Goal: Transaction & Acquisition: Obtain resource

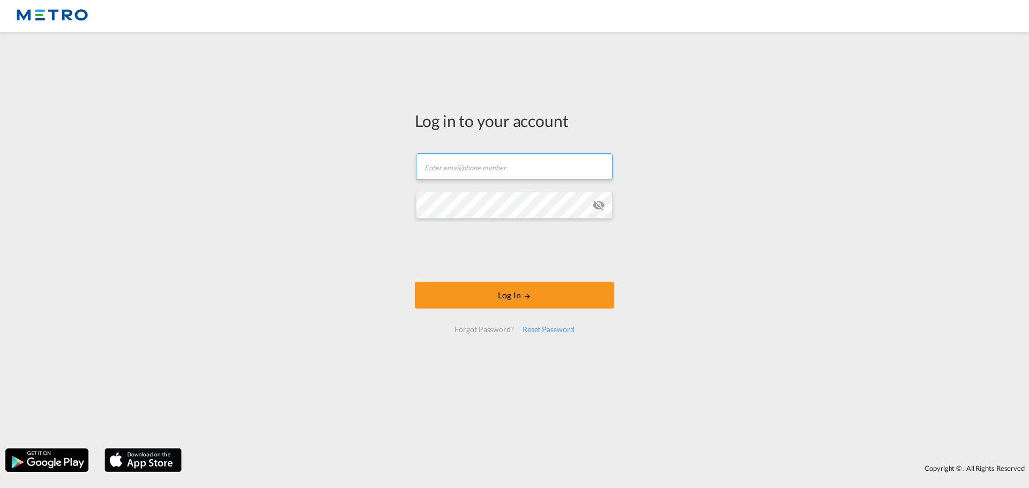
drag, startPoint x: 461, startPoint y: 176, endPoint x: 480, endPoint y: 176, distance: 18.8
click at [461, 176] on input "text" at bounding box center [514, 166] width 197 height 27
type input "[PERSON_NAME][EMAIL_ADDRESS][PERSON_NAME][DOMAIN_NAME]"
click at [415, 282] on button "Log In" at bounding box center [514, 295] width 199 height 27
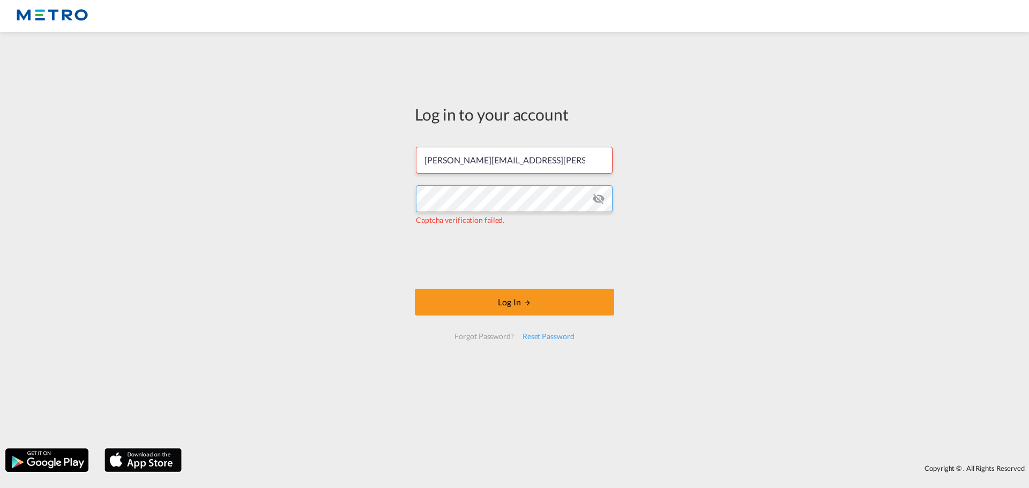
click at [313, 210] on div "Log in to your account [PERSON_NAME][EMAIL_ADDRESS][PERSON_NAME][DOMAIN_NAME] C…" at bounding box center [514, 241] width 1029 height 406
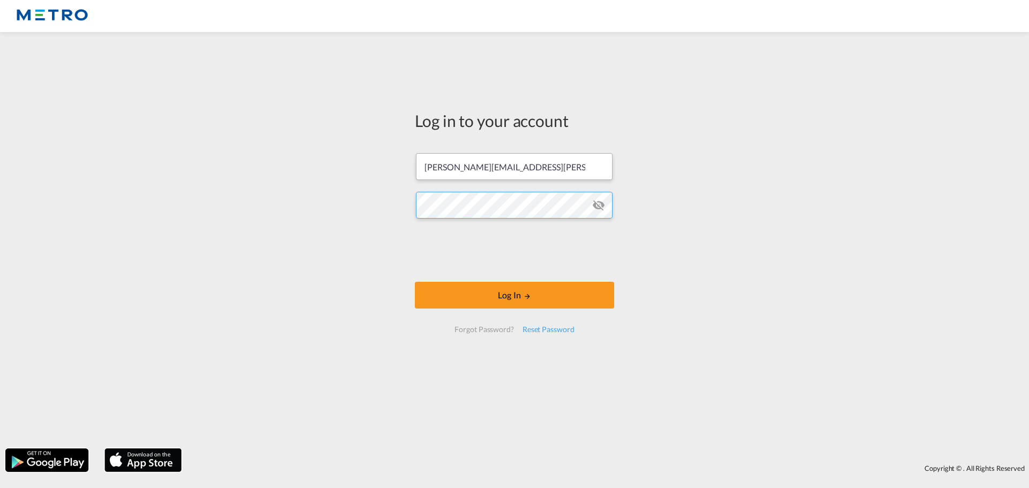
click at [415, 282] on button "Log In" at bounding box center [514, 295] width 199 height 27
click at [487, 287] on button "Log In" at bounding box center [514, 295] width 199 height 27
click at [415, 282] on button "Log In" at bounding box center [514, 295] width 199 height 27
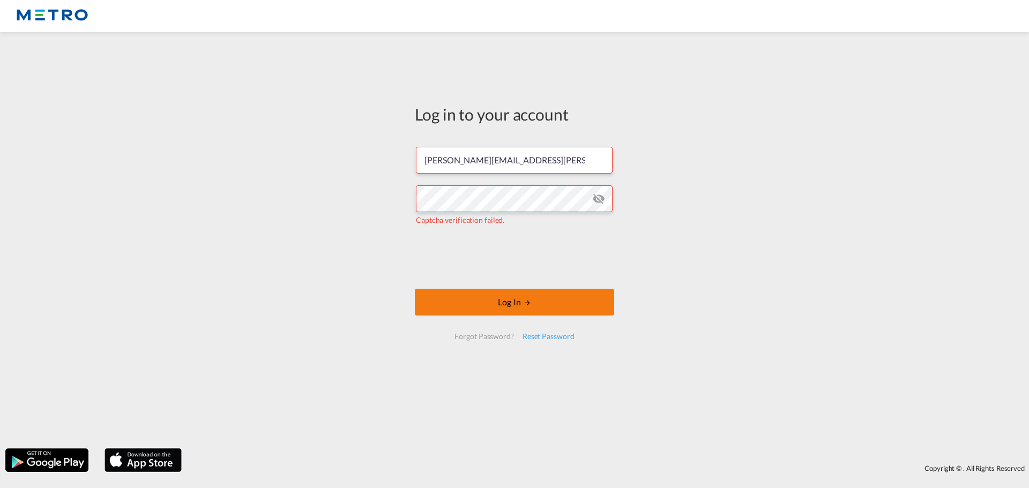
drag, startPoint x: 429, startPoint y: 295, endPoint x: 439, endPoint y: 299, distance: 10.1
click at [430, 295] on button "Log In" at bounding box center [514, 302] width 199 height 27
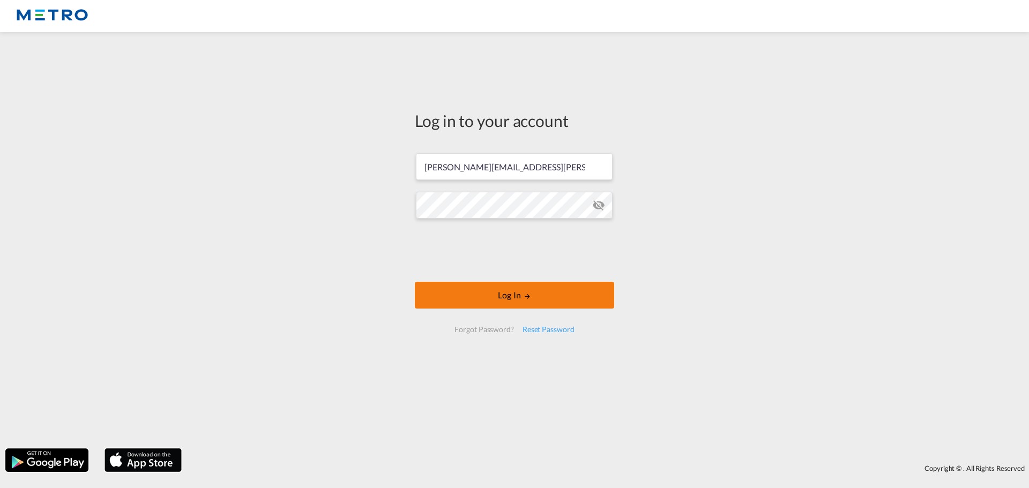
click at [452, 297] on button "Log In" at bounding box center [514, 295] width 199 height 27
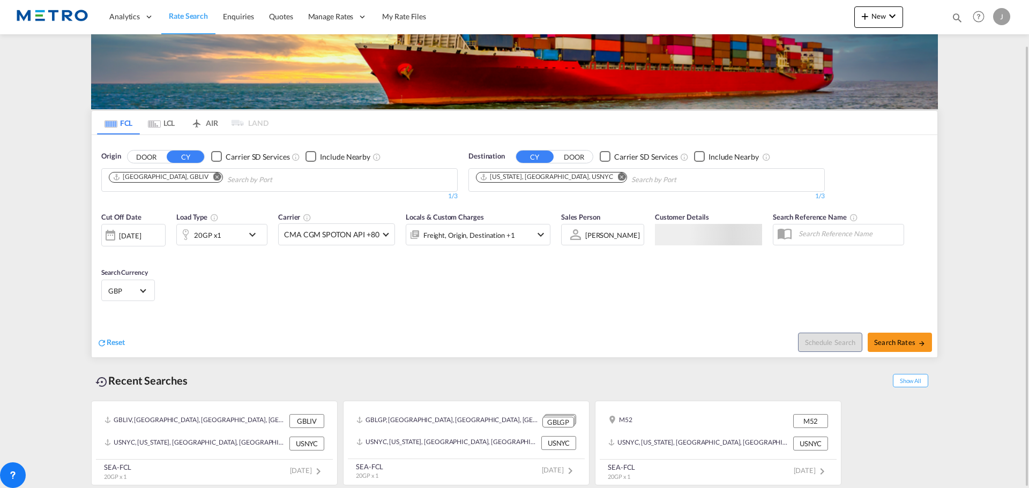
scroll to position [49, 0]
click at [213, 175] on md-icon "Remove" at bounding box center [217, 177] width 8 height 8
click at [197, 184] on body "Analytics Reports Dashboard Rate Search Enquiries Quotes" at bounding box center [514, 244] width 1029 height 488
click at [127, 176] on input "edgware" at bounding box center [160, 180] width 102 height 17
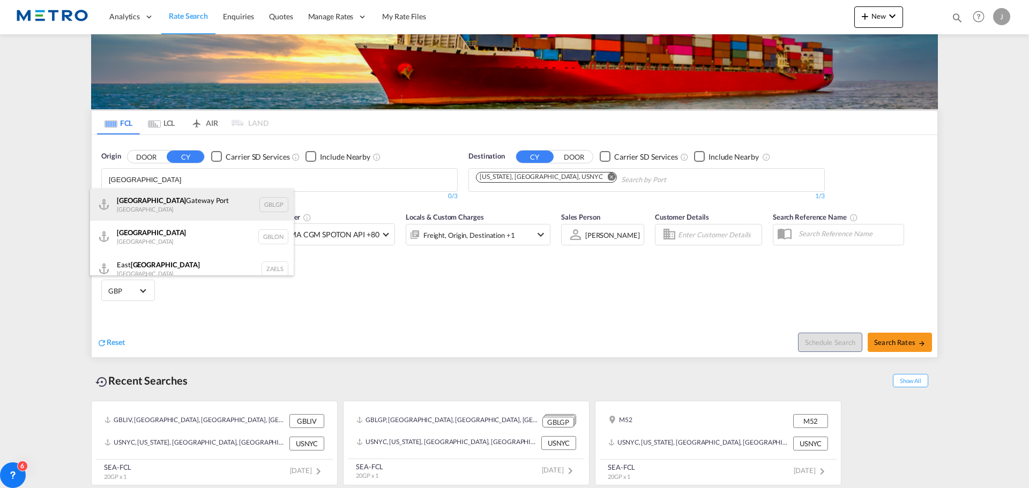
type input "[GEOGRAPHIC_DATA]"
click at [179, 208] on div "[GEOGRAPHIC_DATA] [GEOGRAPHIC_DATA] [GEOGRAPHIC_DATA]" at bounding box center [192, 205] width 204 height 32
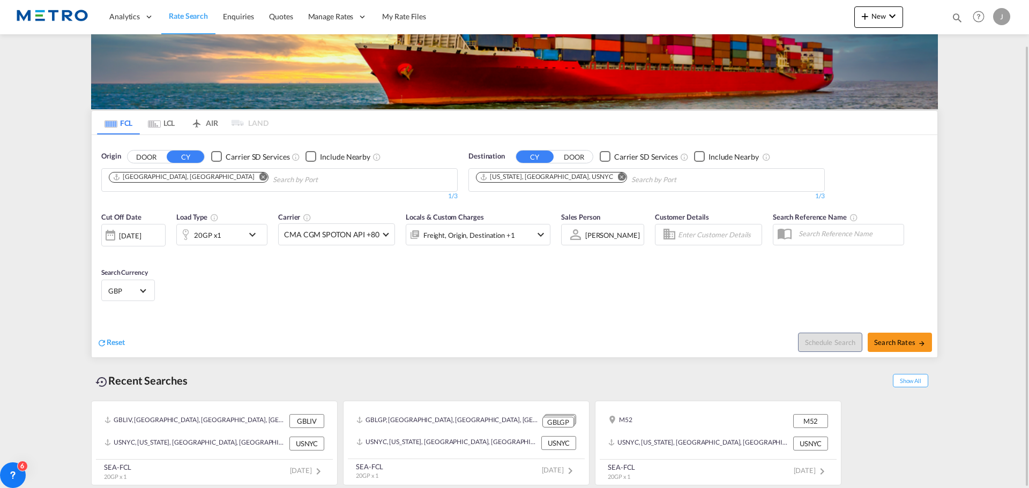
click at [618, 176] on md-icon "Remove" at bounding box center [622, 177] width 8 height 8
click at [538, 180] on input "Chips input." at bounding box center [527, 180] width 102 height 17
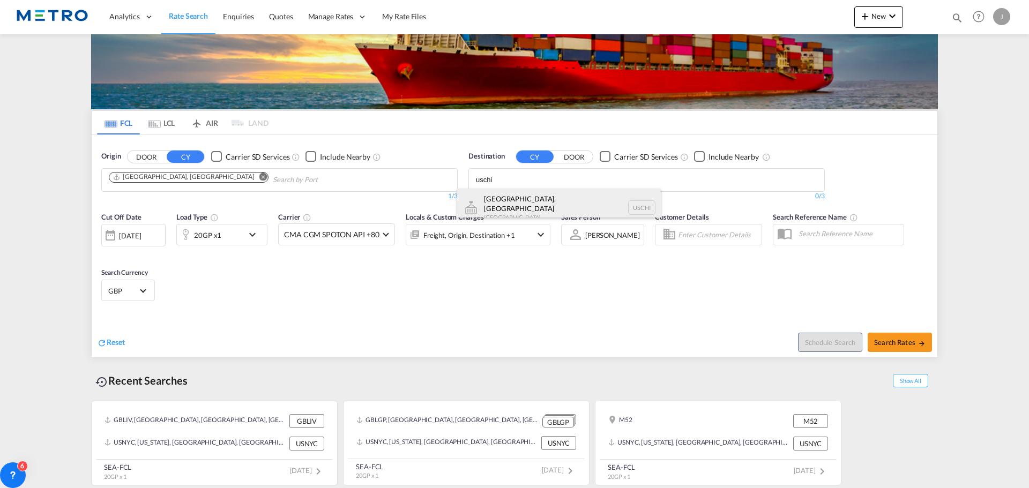
type input "uschi"
click at [546, 201] on div "[GEOGRAPHIC_DATA], [GEOGRAPHIC_DATA] [GEOGRAPHIC_DATA] [GEOGRAPHIC_DATA]" at bounding box center [559, 208] width 204 height 39
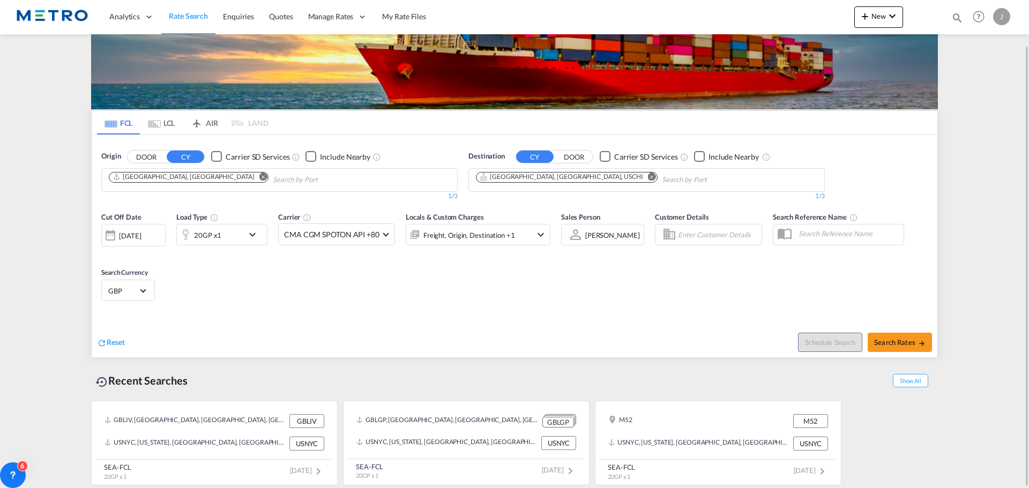
click at [250, 234] on md-icon "icon-chevron-down" at bounding box center [255, 234] width 18 height 13
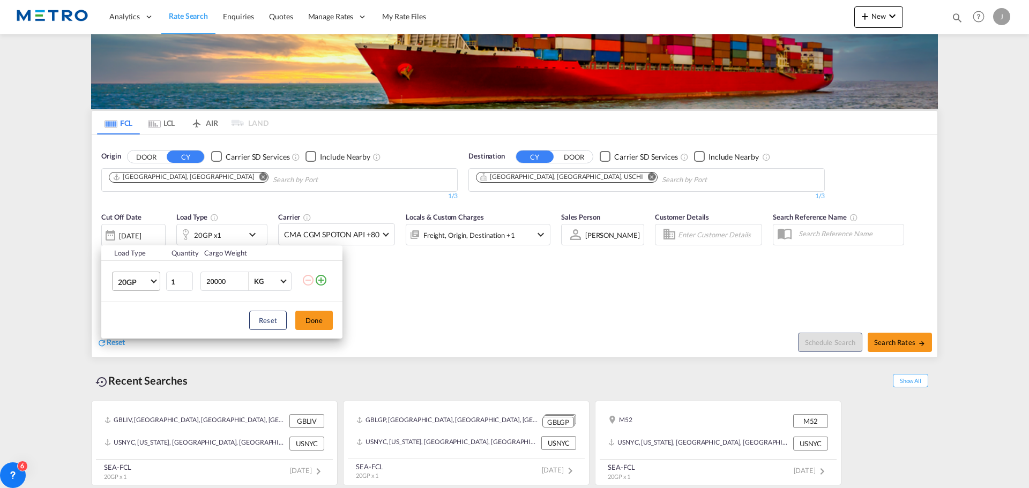
click at [155, 291] on md-select-value "20GP" at bounding box center [138, 281] width 43 height 18
drag, startPoint x: 148, startPoint y: 337, endPoint x: 306, endPoint y: 333, distance: 158.2
click at [148, 337] on md-option "40HC" at bounding box center [145, 334] width 73 height 26
click at [316, 321] on button "Done" at bounding box center [314, 320] width 38 height 19
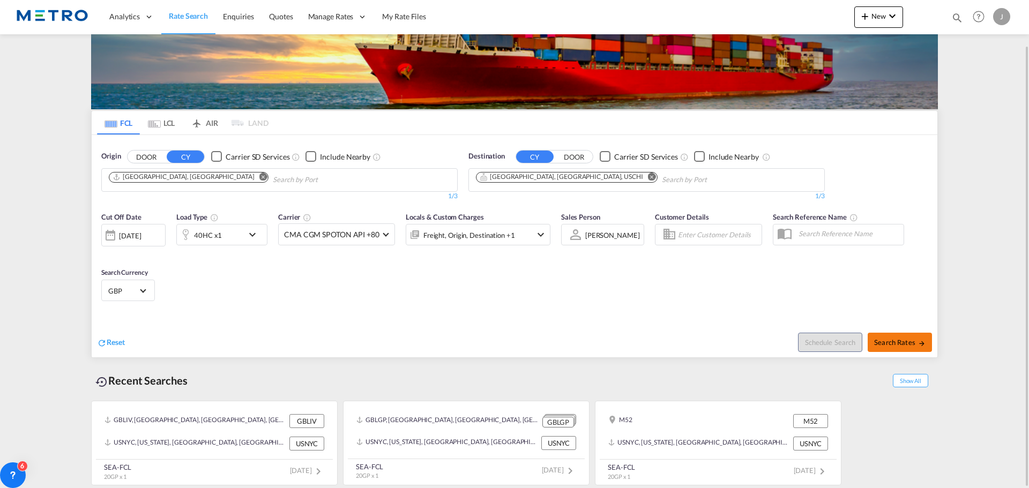
click at [897, 343] on span "Search Rates" at bounding box center [899, 342] width 51 height 9
type input "GBLGP to USCHI / [DATE]"
